Goal: Browse casually

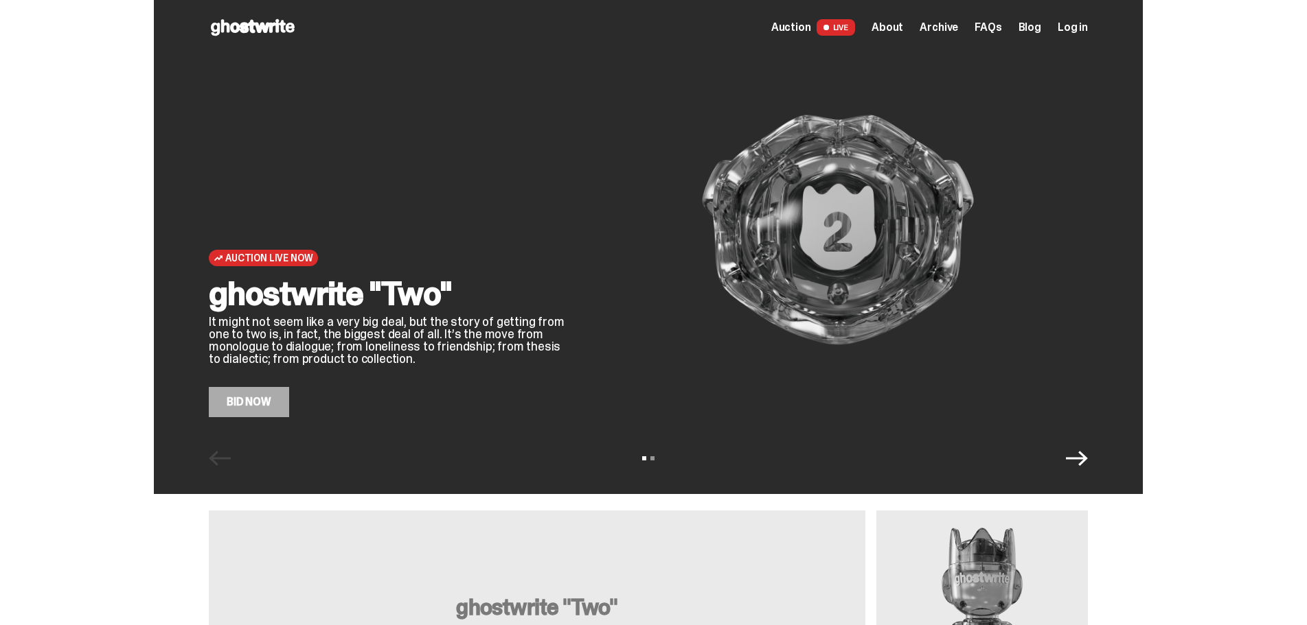
click at [811, 25] on span "Auction" at bounding box center [791, 27] width 40 height 11
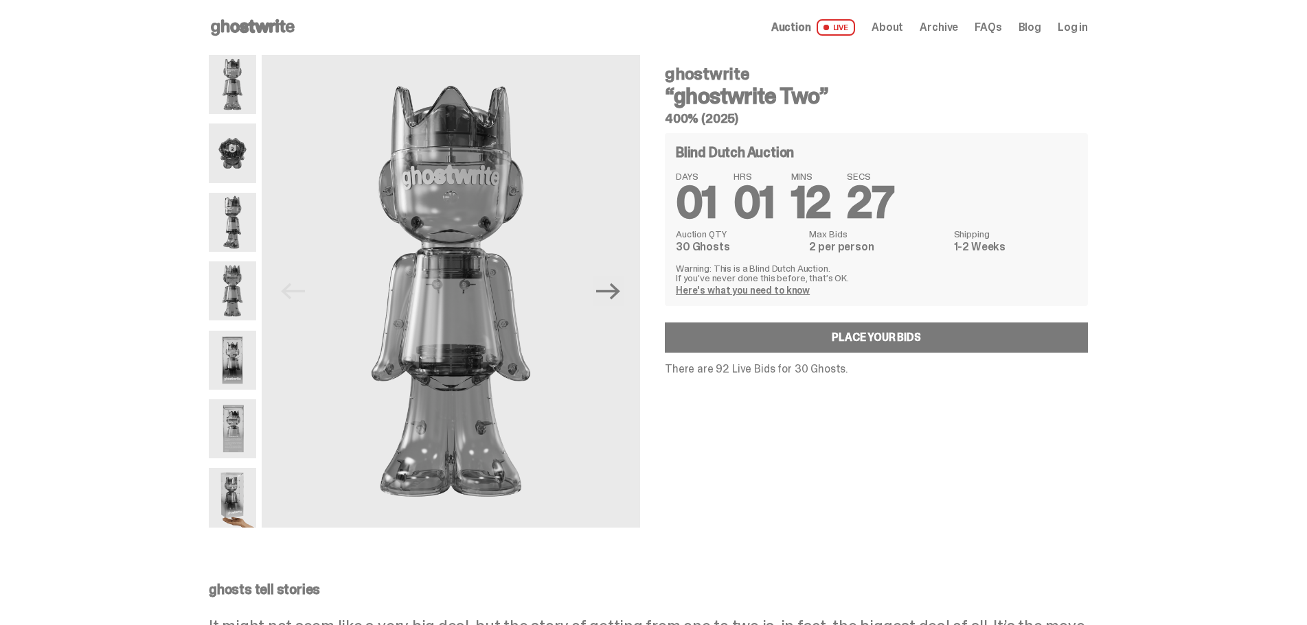
click at [228, 145] on img at bounding box center [232, 153] width 47 height 59
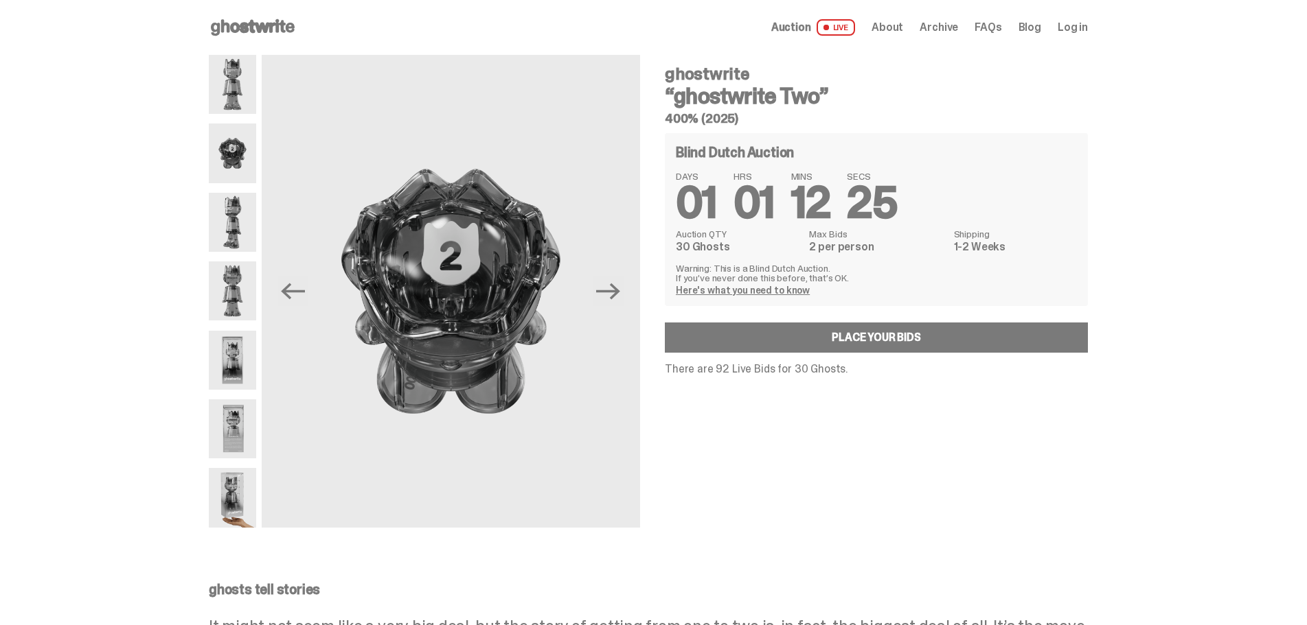
click at [236, 189] on div at bounding box center [232, 291] width 47 height 473
click at [235, 211] on img at bounding box center [232, 222] width 47 height 59
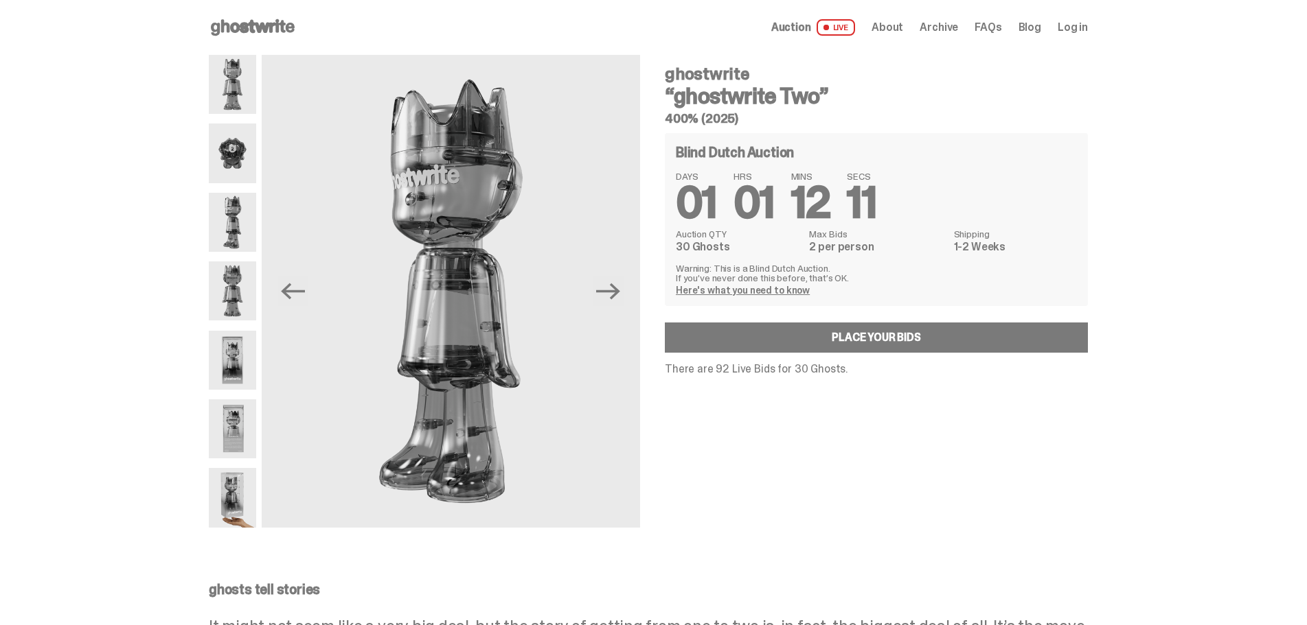
click at [899, 29] on span "About" at bounding box center [887, 27] width 32 height 11
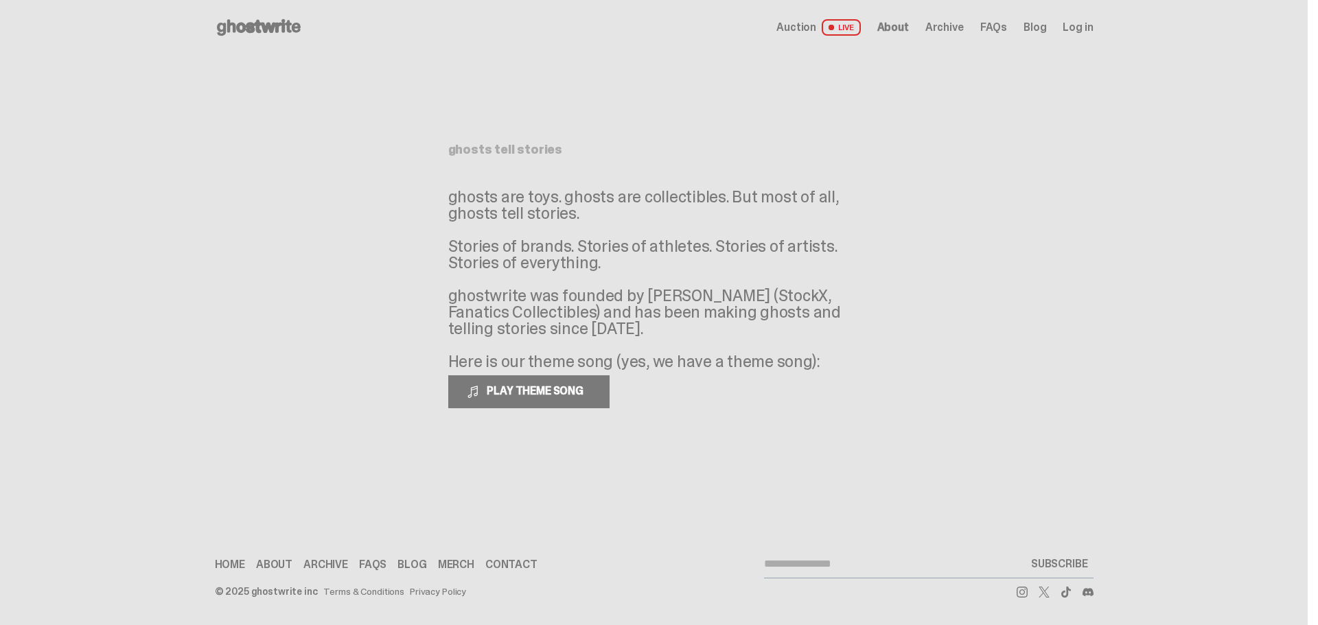
click at [449, 566] on link "Merch" at bounding box center [456, 565] width 36 height 11
